Goal: Task Accomplishment & Management: Complete application form

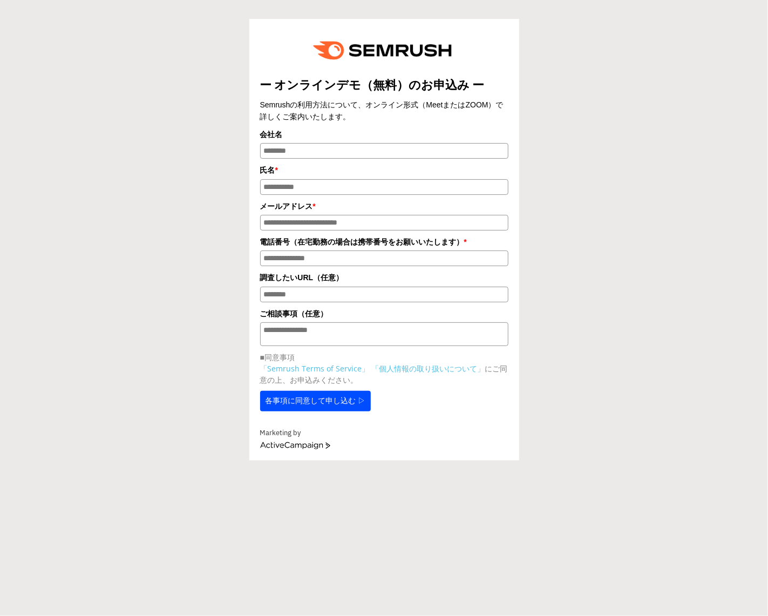
click at [628, 215] on div "ー オンラインデモ（無料）のお申込み ー Semrushの利用方法について、オンライン形式（MeetまたはZOOM）で詳しくご案内いたします。 会社名 氏名 …" at bounding box center [383, 232] width 757 height 455
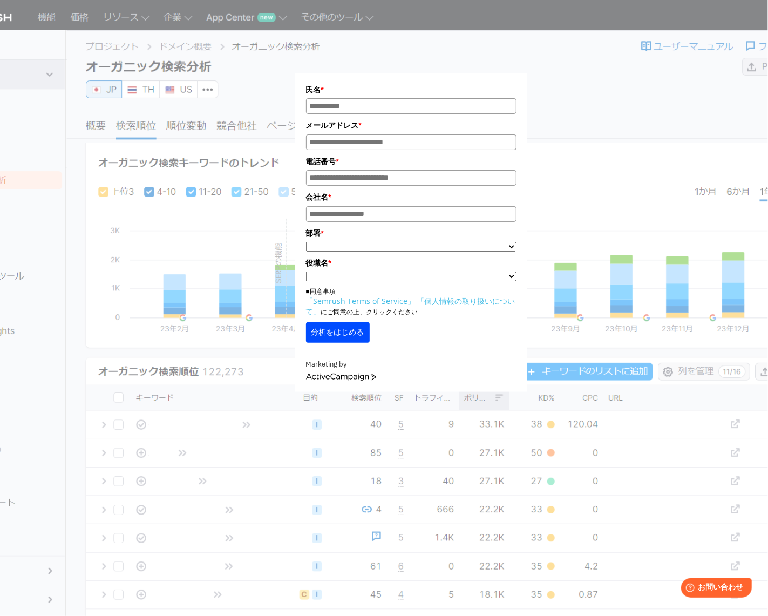
click at [382, 273] on select "**********" at bounding box center [411, 276] width 210 height 10
click at [608, 132] on div "氏名 * メールアドレス * 電話番号 * 会社名 * *" at bounding box center [411, 202] width 540 height 378
